Goal: Task Accomplishment & Management: Use online tool/utility

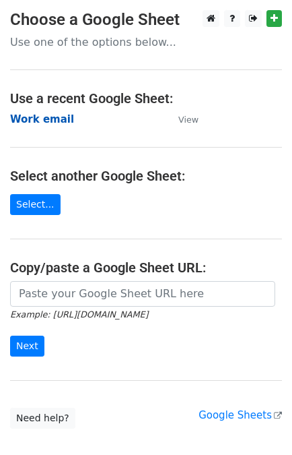
drag, startPoint x: 0, startPoint y: 0, endPoint x: 41, endPoint y: 123, distance: 129.9
click at [41, 123] on strong "Work email" at bounding box center [42, 119] width 64 height 12
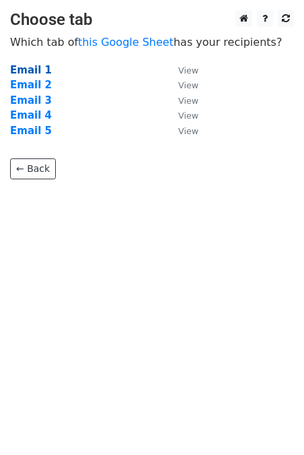
click at [31, 71] on strong "Email 1" at bounding box center [31, 70] width 42 height 12
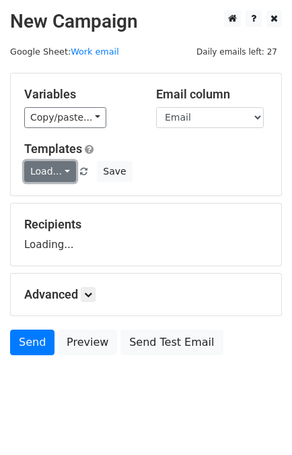
click at [45, 168] on link "Load..." at bounding box center [50, 171] width 52 height 21
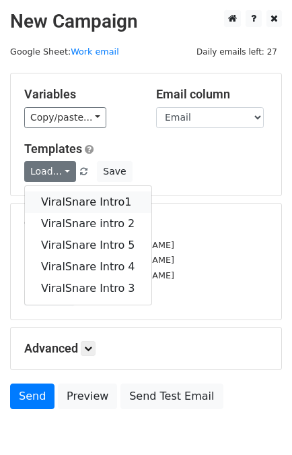
click at [59, 192] on link "ViralSnare Intro1" at bounding box center [88, 202] width 127 height 22
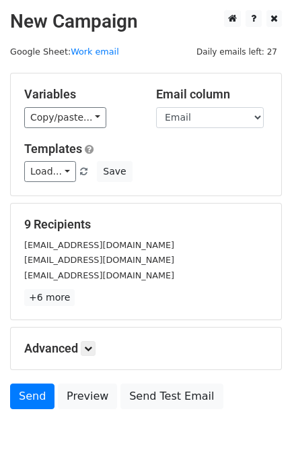
scroll to position [66, 0]
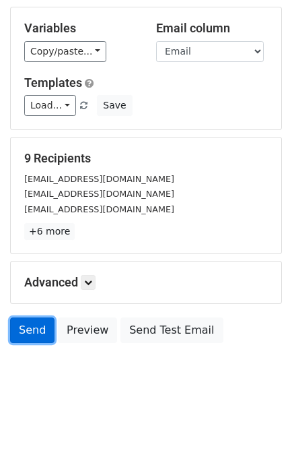
click at [32, 331] on link "Send" at bounding box center [32, 330] width 44 height 26
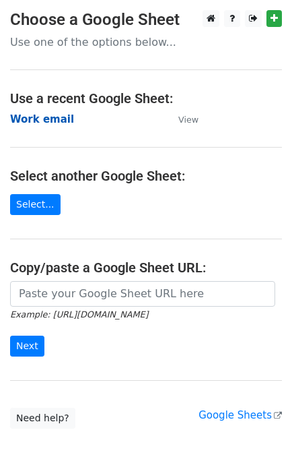
click at [46, 122] on strong "Work email" at bounding box center [42, 119] width 64 height 12
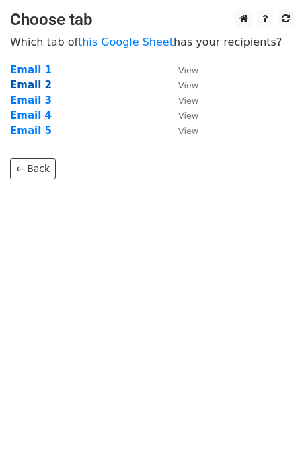
click at [34, 81] on strong "Email 2" at bounding box center [31, 85] width 42 height 12
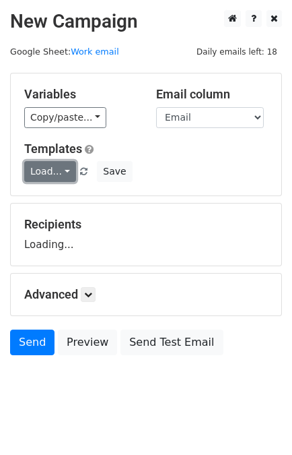
click at [53, 180] on link "Load..." at bounding box center [50, 171] width 52 height 21
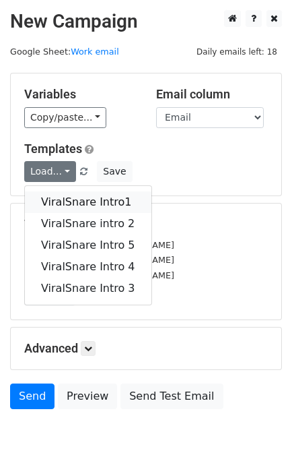
click at [68, 207] on link "ViralSnare Intro1" at bounding box center [88, 202] width 127 height 22
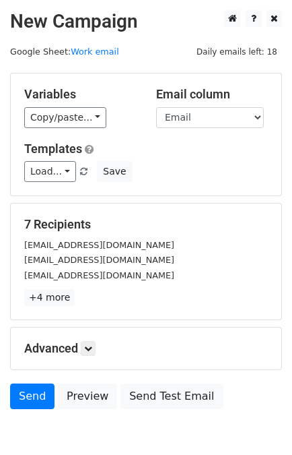
scroll to position [66, 0]
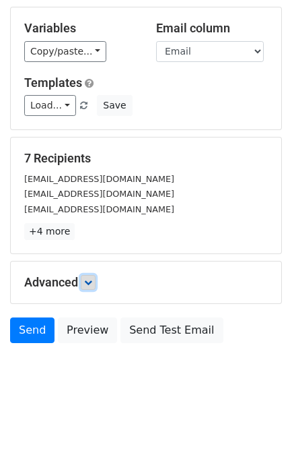
click at [85, 275] on link at bounding box center [88, 282] width 15 height 15
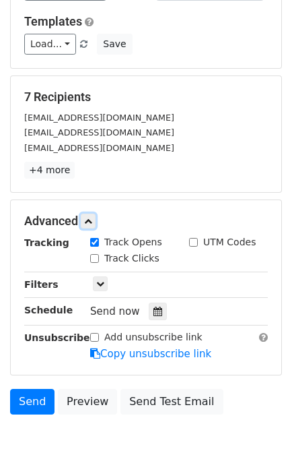
scroll to position [128, 0]
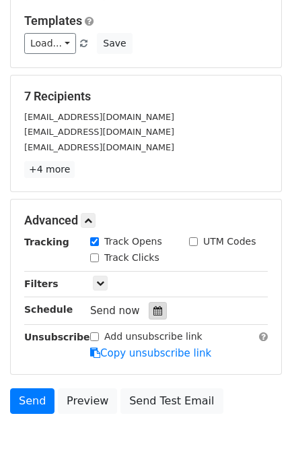
click at [154, 310] on icon at bounding box center [158, 310] width 9 height 9
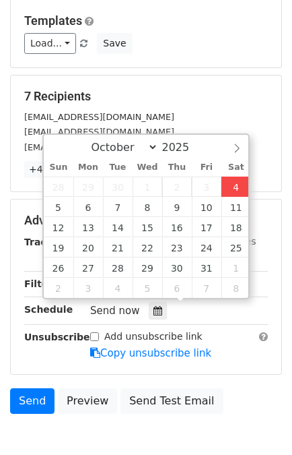
type input "[DATE] 12:21"
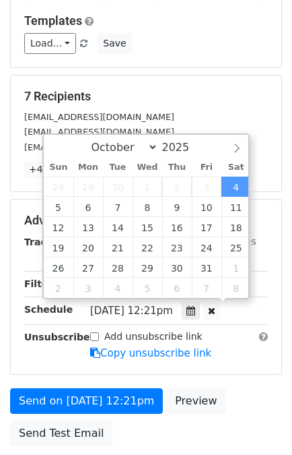
scroll to position [0, 0]
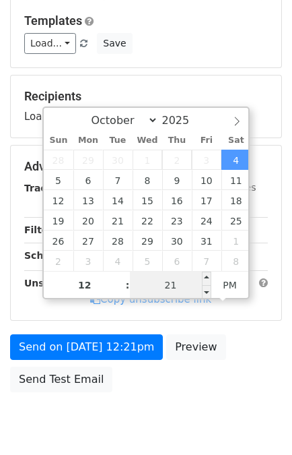
click at [188, 287] on input "21" at bounding box center [171, 284] width 82 height 27
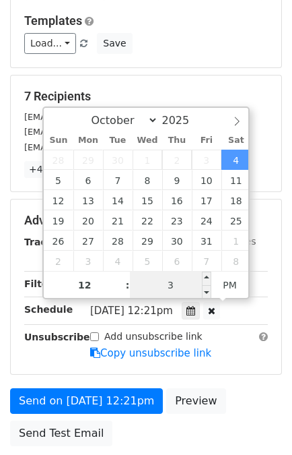
type input "35"
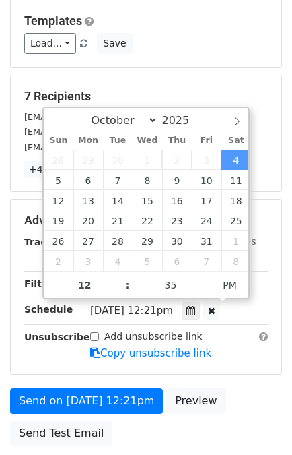
type input "[DATE] 12:35"
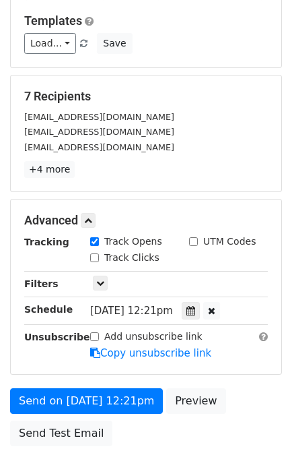
click at [263, 368] on div "Advanced Tracking Track Opens UTM Codes Track Clicks Filters Only include sprea…" at bounding box center [146, 286] width 271 height 174
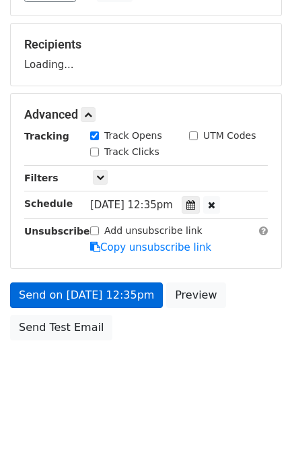
scroll to position [175, 0]
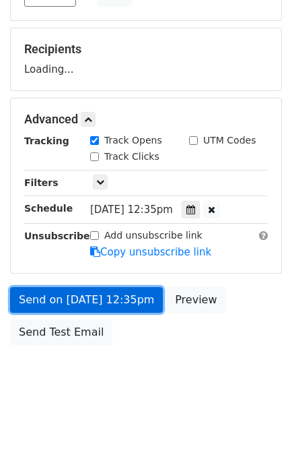
click at [105, 298] on link "Send on [DATE] 12:35pm" at bounding box center [86, 300] width 153 height 26
